Goal: Navigation & Orientation: Find specific page/section

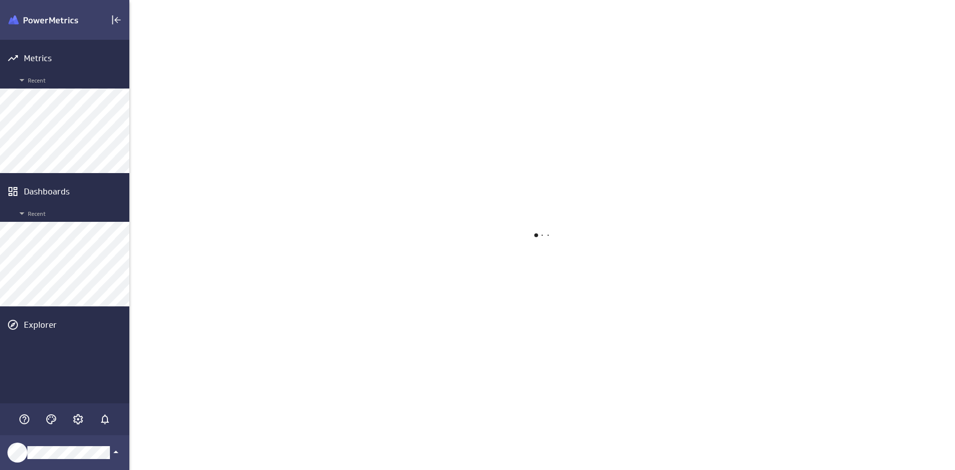
scroll to position [485, 841]
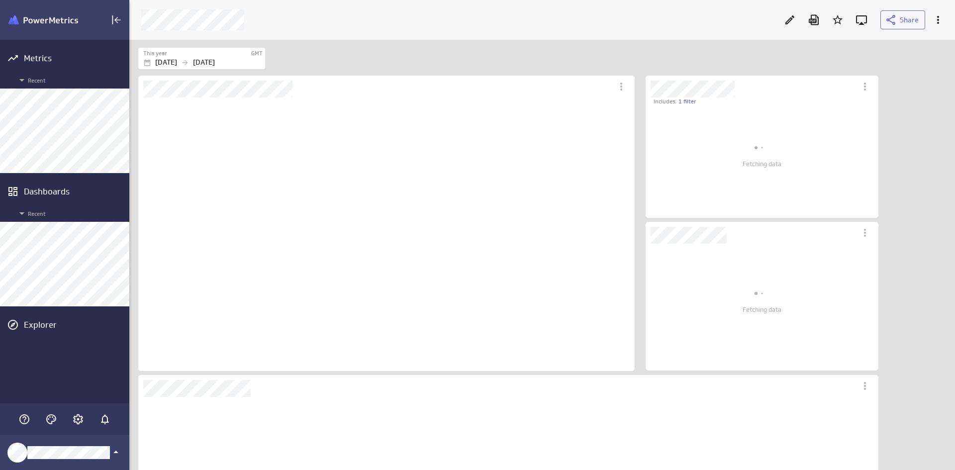
scroll to position [274, 497]
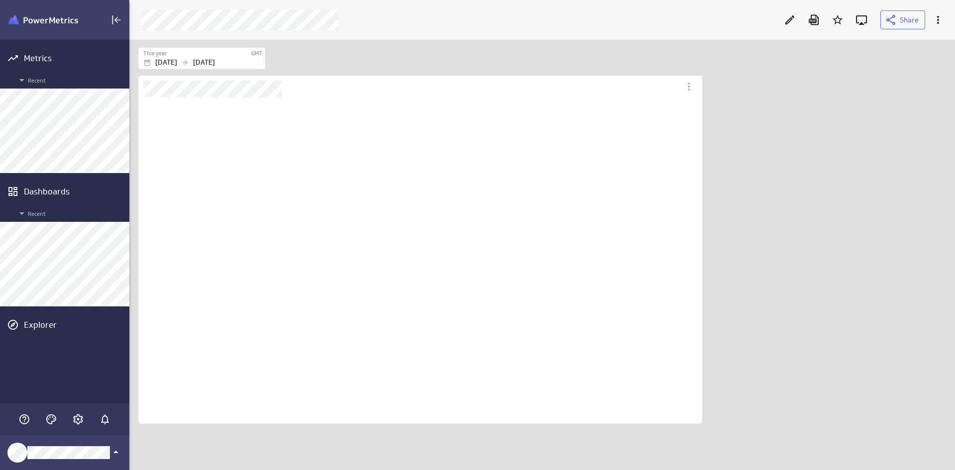
scroll to position [327, 564]
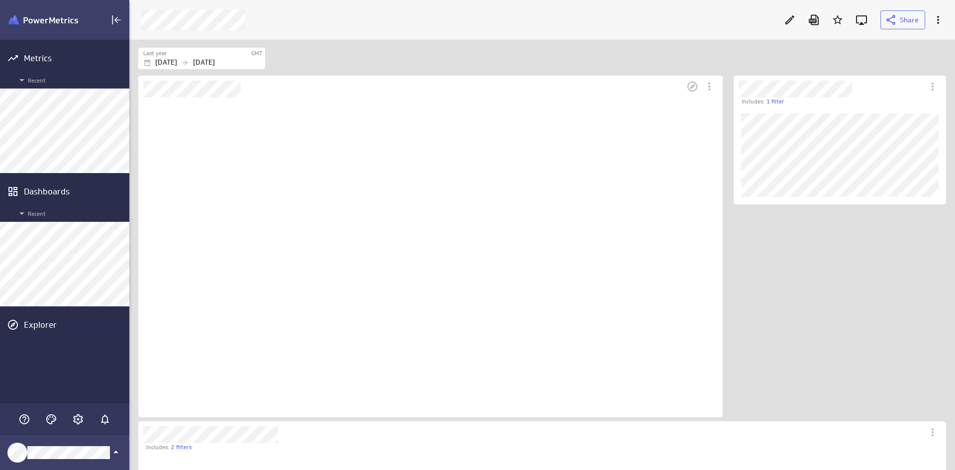
scroll to position [320, 585]
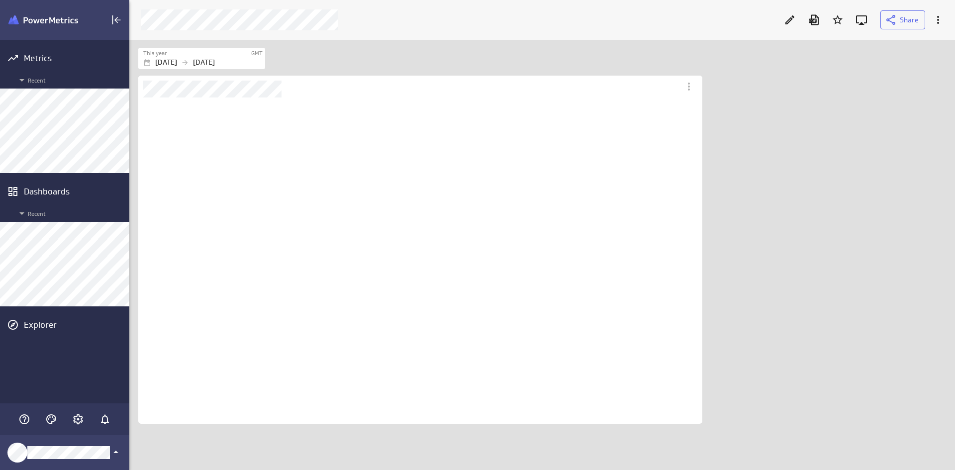
scroll to position [446, 841]
